Goal: Communication & Community: Participate in discussion

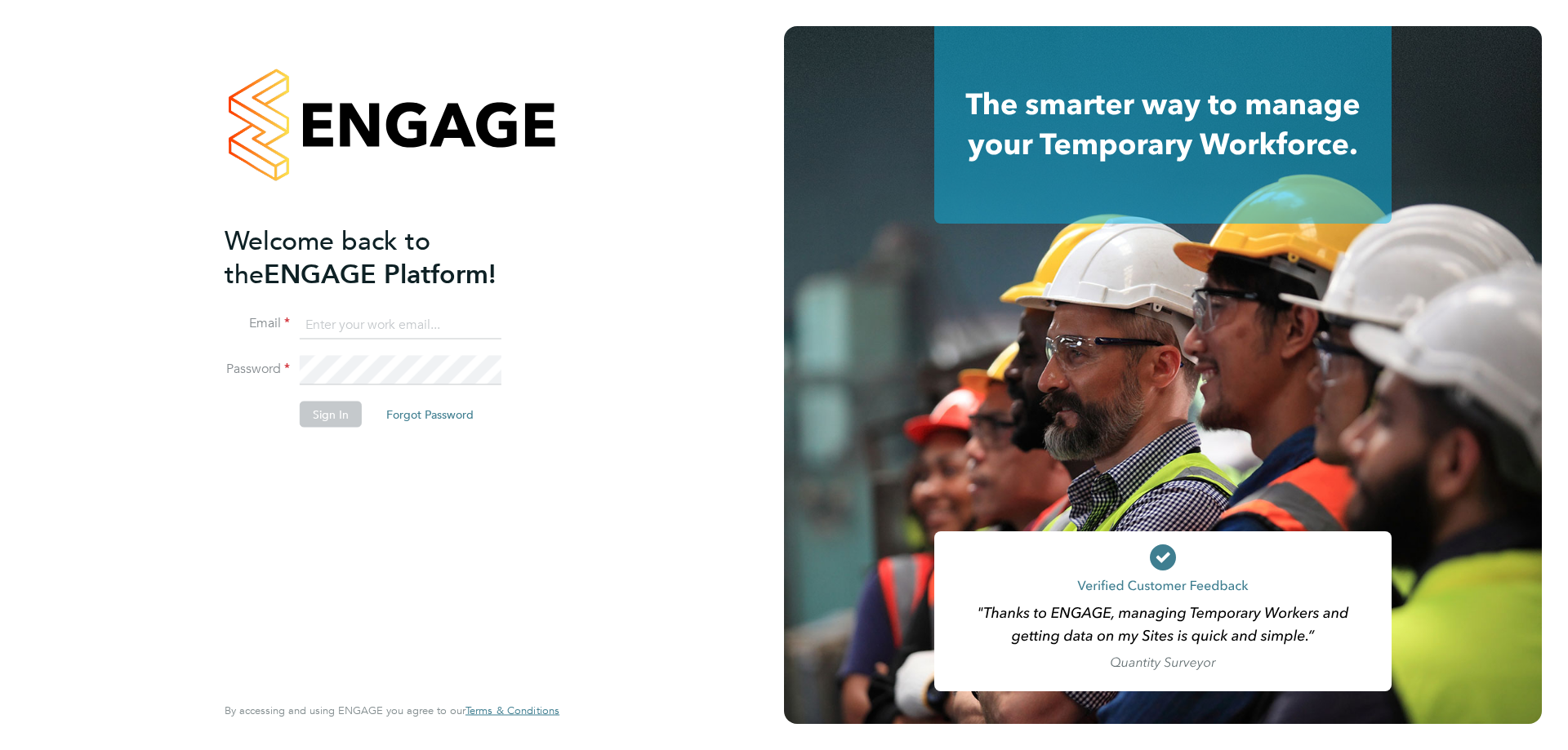
type input "[EMAIL_ADDRESS][DOMAIN_NAME]"
click at [328, 416] on button "Sign In" at bounding box center [330, 413] width 62 height 26
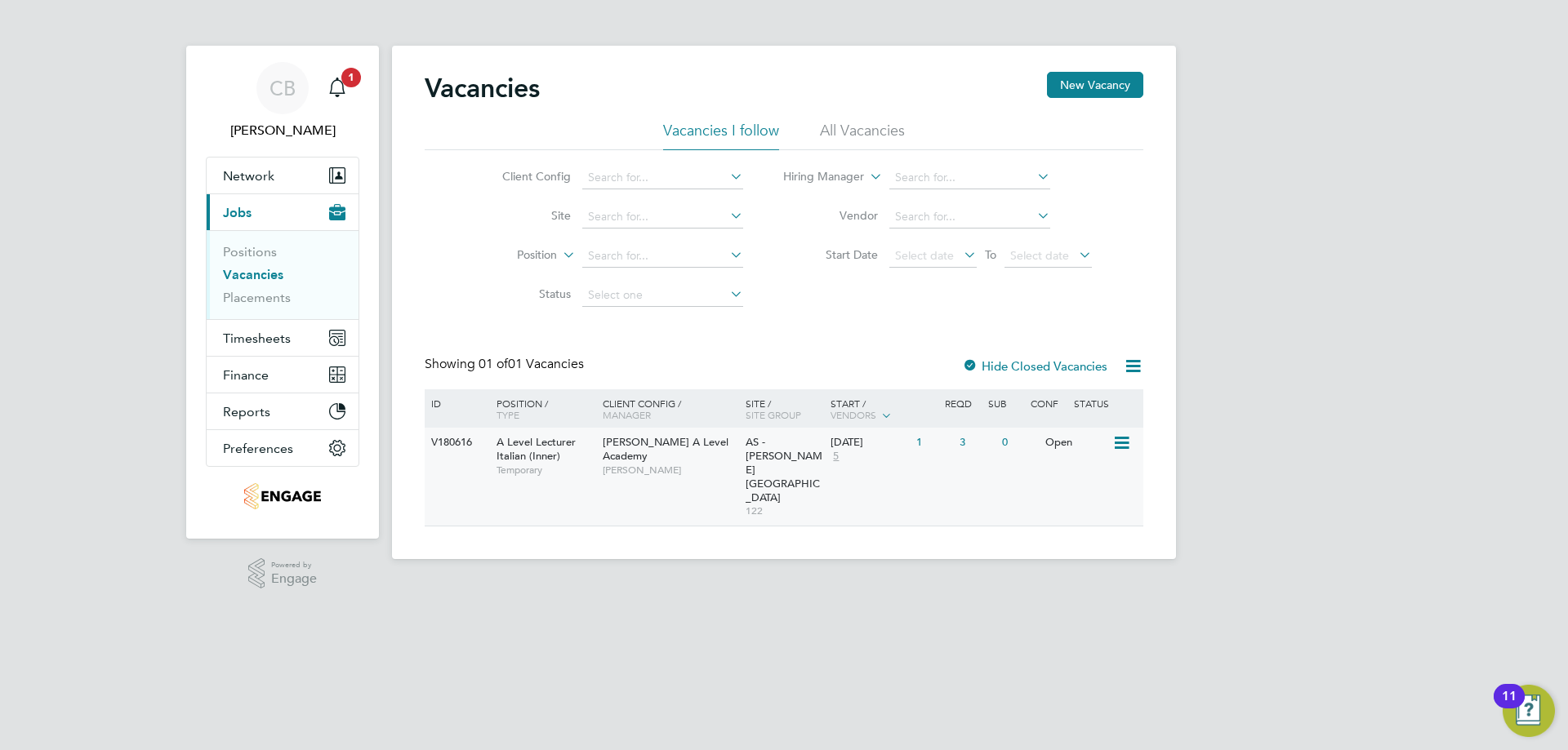
click at [712, 464] on span "[PERSON_NAME]" at bounding box center [670, 470] width 135 height 13
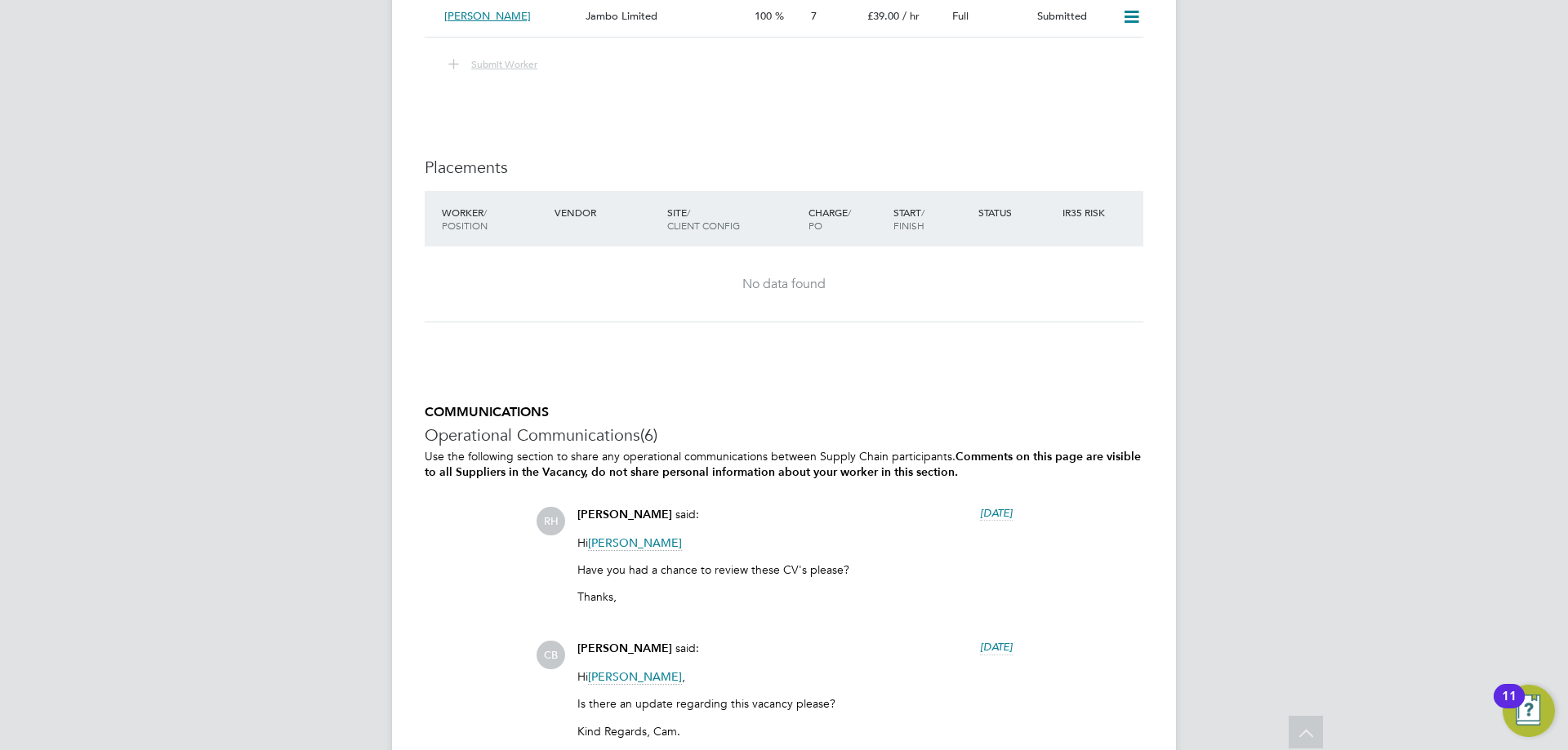
scroll to position [2938, 0]
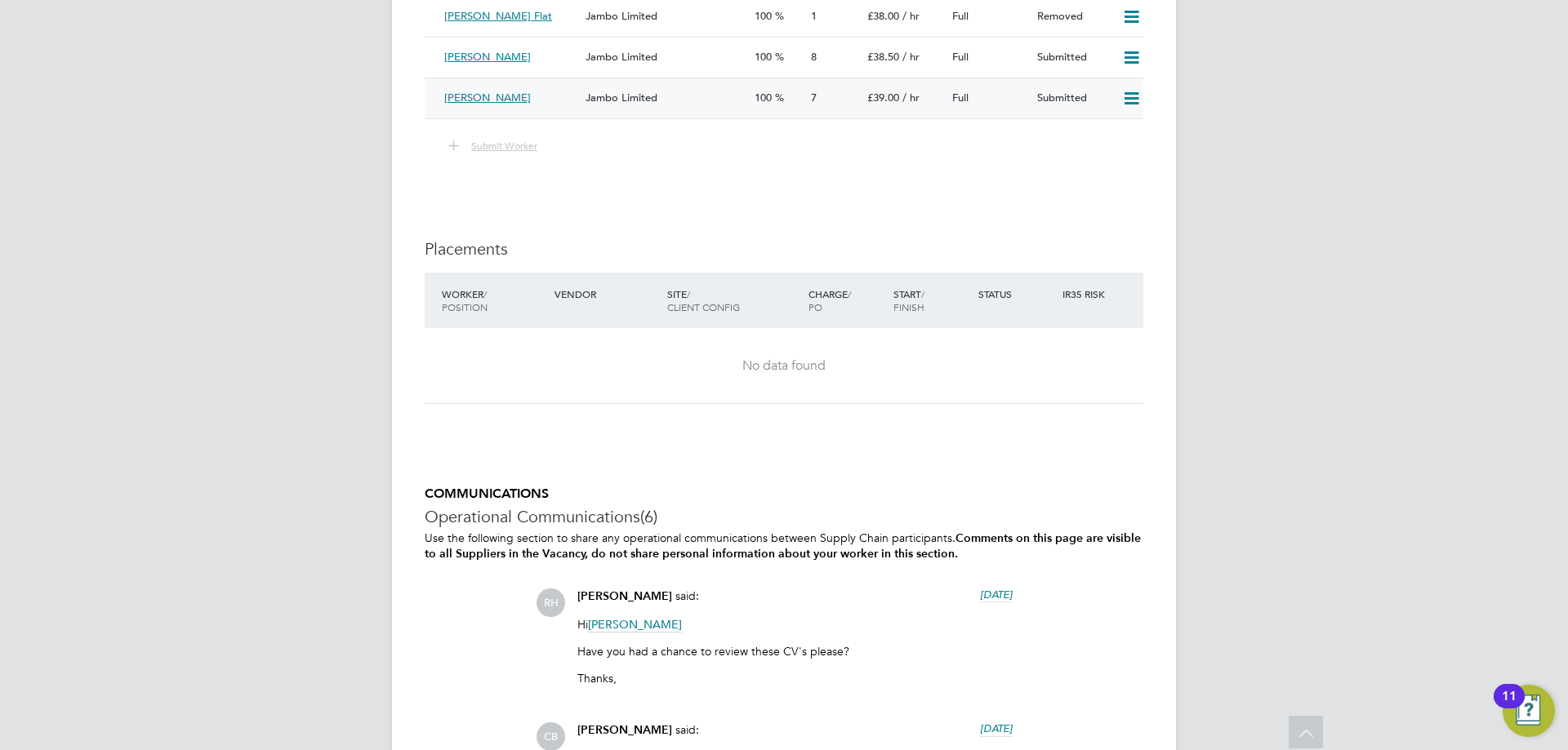
click at [652, 105] on div "Jambo Limited" at bounding box center [663, 98] width 169 height 27
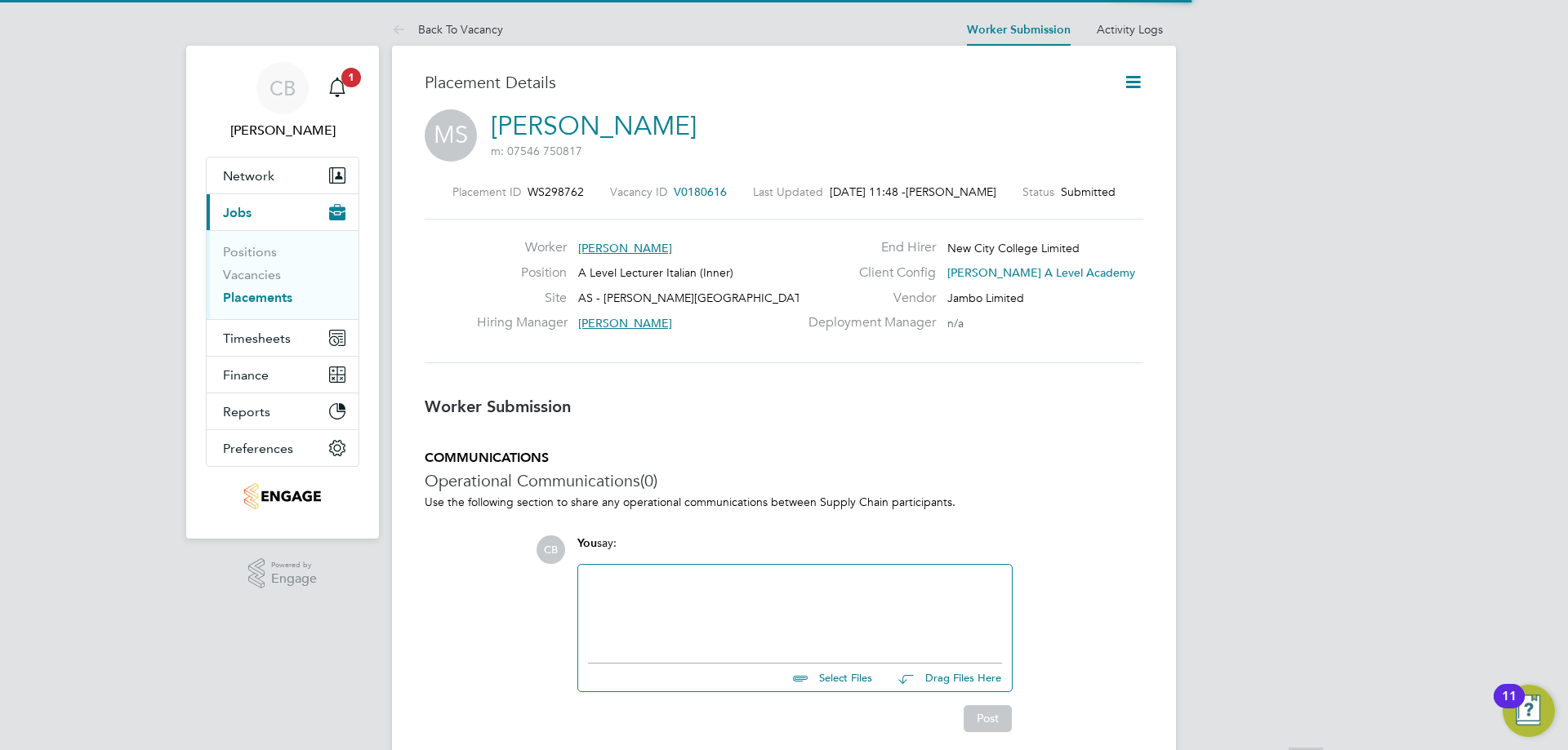
scroll to position [16, 91]
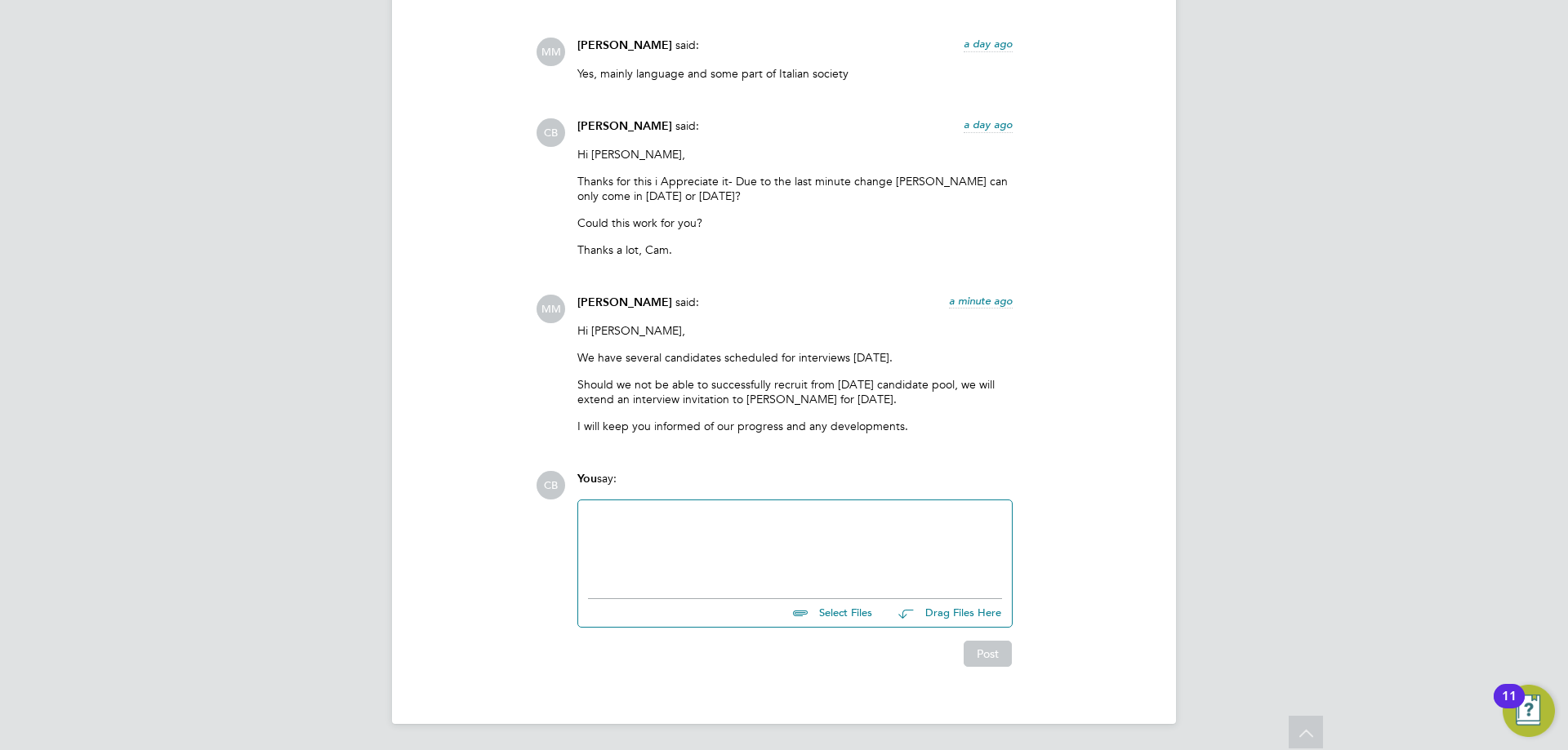
click at [789, 529] on div at bounding box center [795, 545] width 414 height 70
drag, startPoint x: 805, startPoint y: 549, endPoint x: 806, endPoint y: 570, distance: 21.0
click at [806, 570] on div "Hi [PERSON_NAME], Thanks for confirming this. She is very enthuastic about the …" at bounding box center [795, 545] width 414 height 70
click at [818, 549] on div "Thanks for confirming this. She is very enthuastic about the opportunity" at bounding box center [795, 546] width 414 height 15
click at [816, 545] on div "Thanks for confirming this. She is very enthustic about the opportunity" at bounding box center [795, 546] width 414 height 15
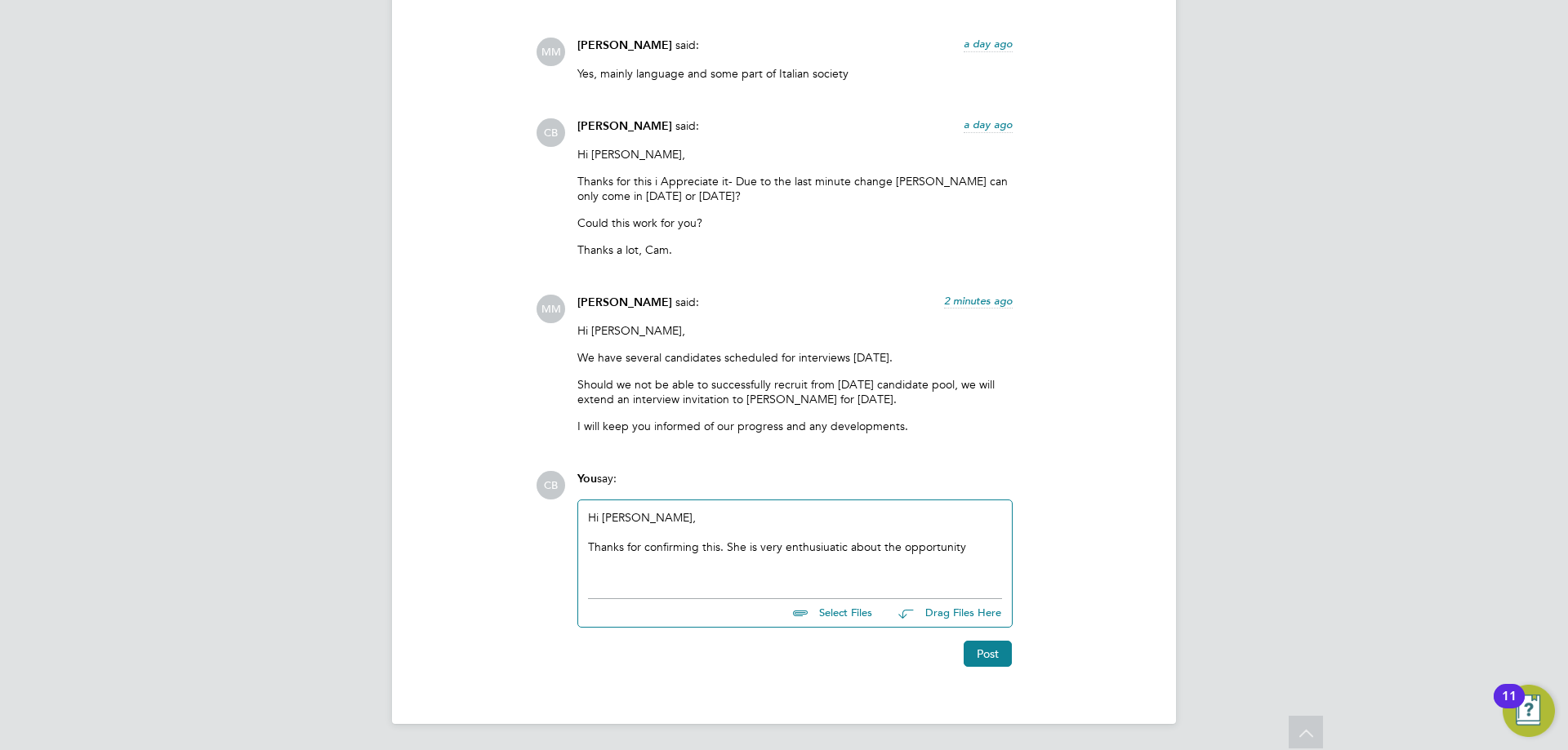
click at [856, 549] on div "Thanks for confirming this. She is very enthusiuatic about the opportunity" at bounding box center [795, 546] width 414 height 15
click at [980, 549] on div "Thanks for confirming this. She is very enthusiuatic about the opportunity" at bounding box center [795, 546] width 414 height 15
click at [979, 555] on div "Hi [PERSON_NAME], Thanks for confirming this. She is very enthusiastic about th…" at bounding box center [795, 545] width 414 height 70
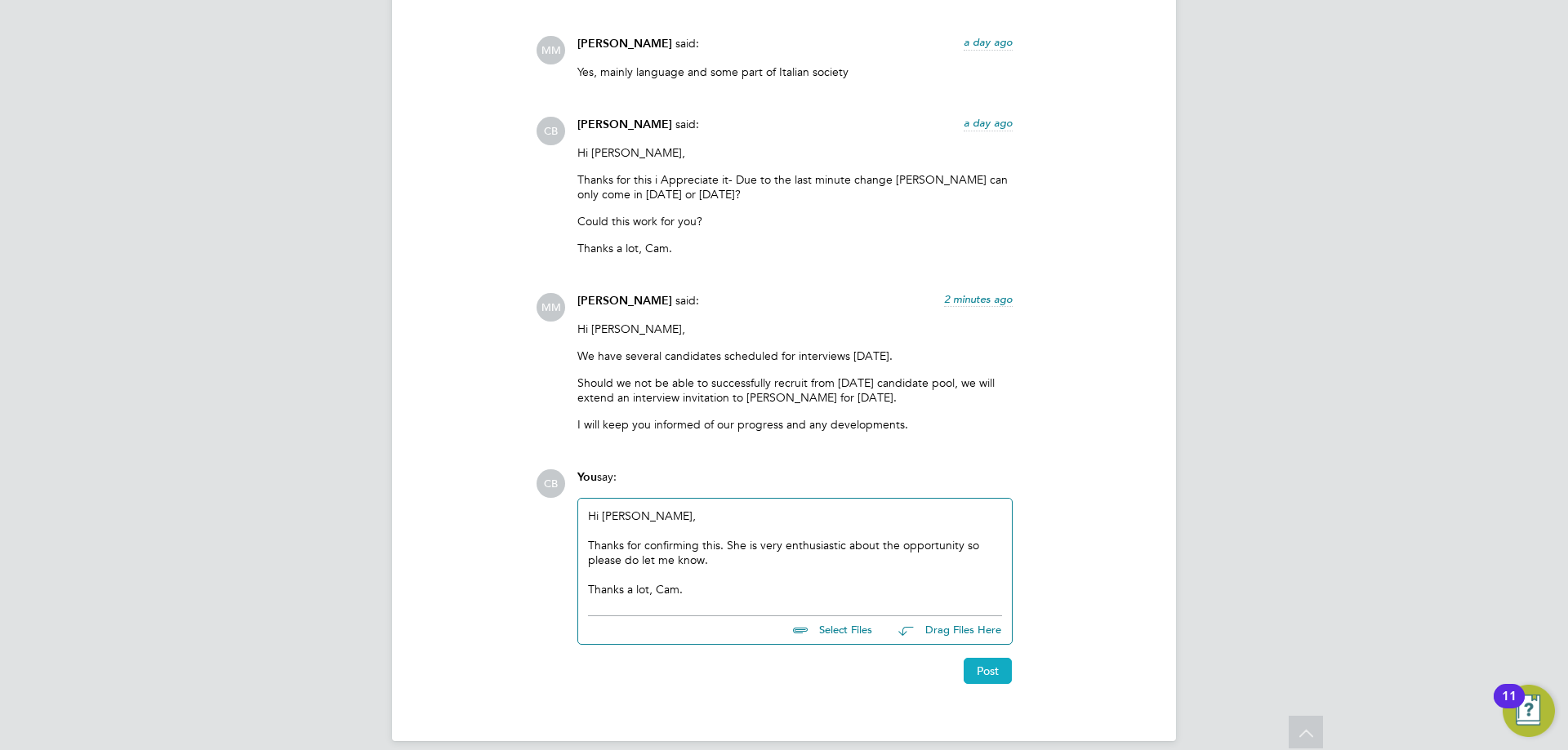
click at [976, 679] on button "Post" at bounding box center [987, 671] width 49 height 26
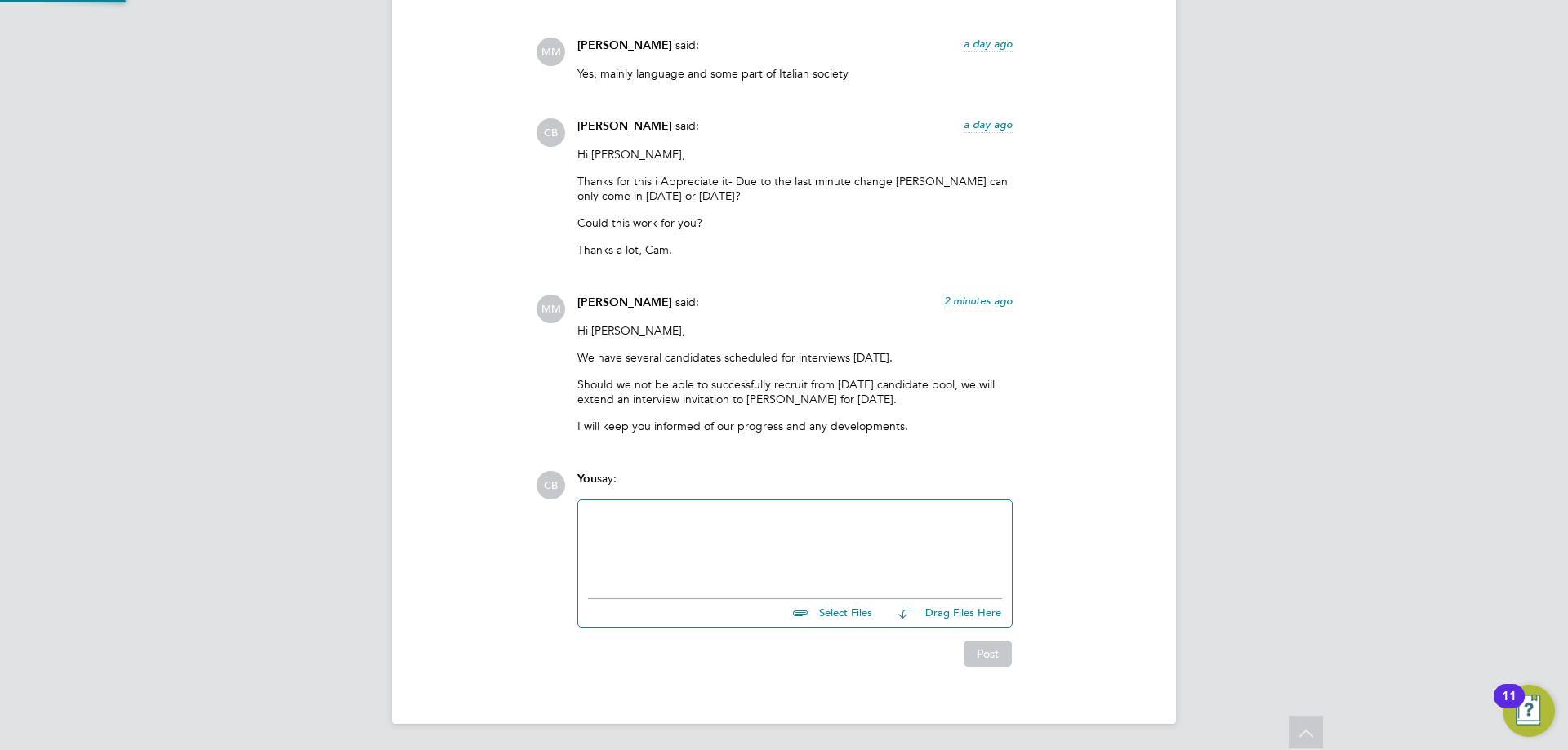
scroll to position [2108, 0]
